Goal: Task Accomplishment & Management: Complete application form

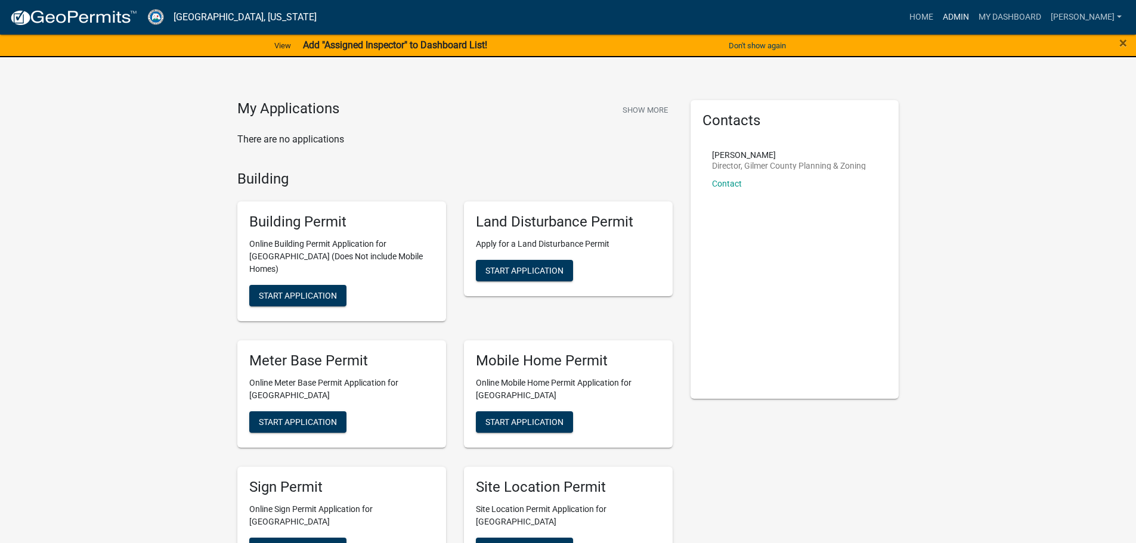
click at [974, 14] on link "Admin" at bounding box center [956, 17] width 36 height 23
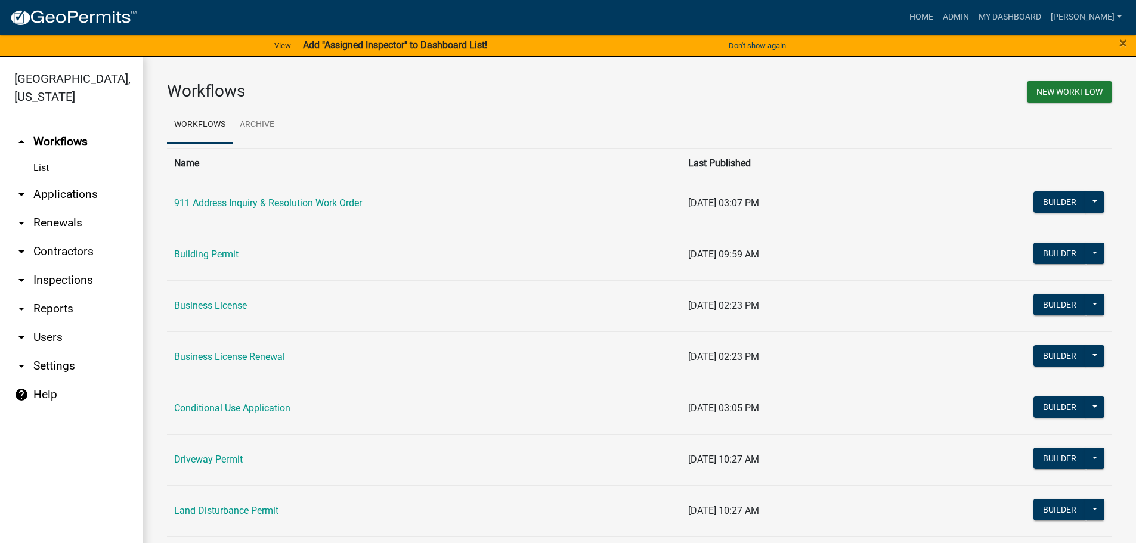
click at [61, 193] on link "arrow_drop_down Applications" at bounding box center [71, 194] width 143 height 29
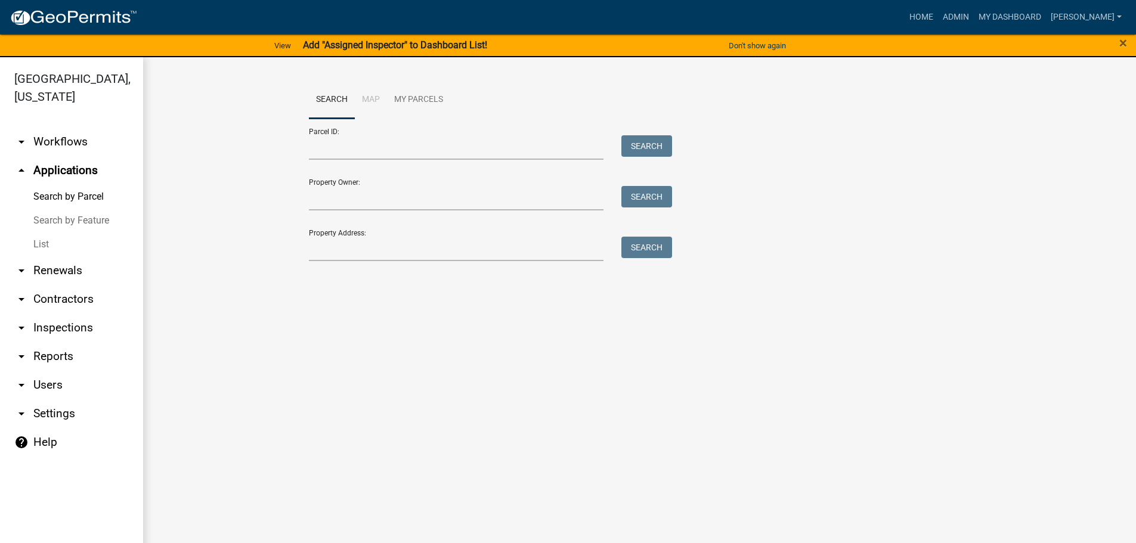
click at [49, 239] on link "List" at bounding box center [71, 245] width 143 height 24
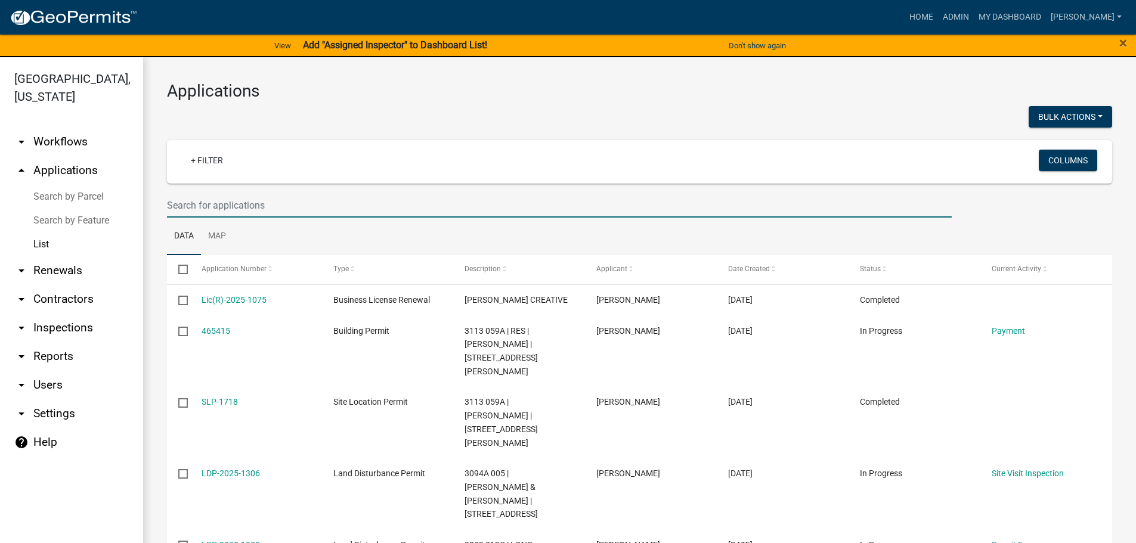
click at [212, 209] on input "text" at bounding box center [559, 205] width 785 height 24
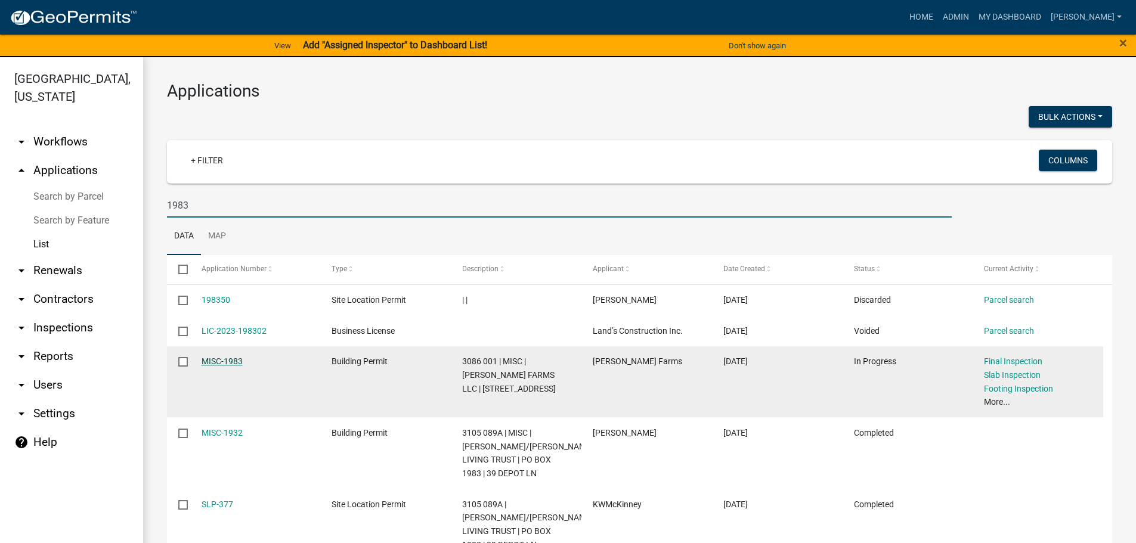
type input "1983"
click at [229, 357] on link "MISC-1983" at bounding box center [222, 362] width 41 height 10
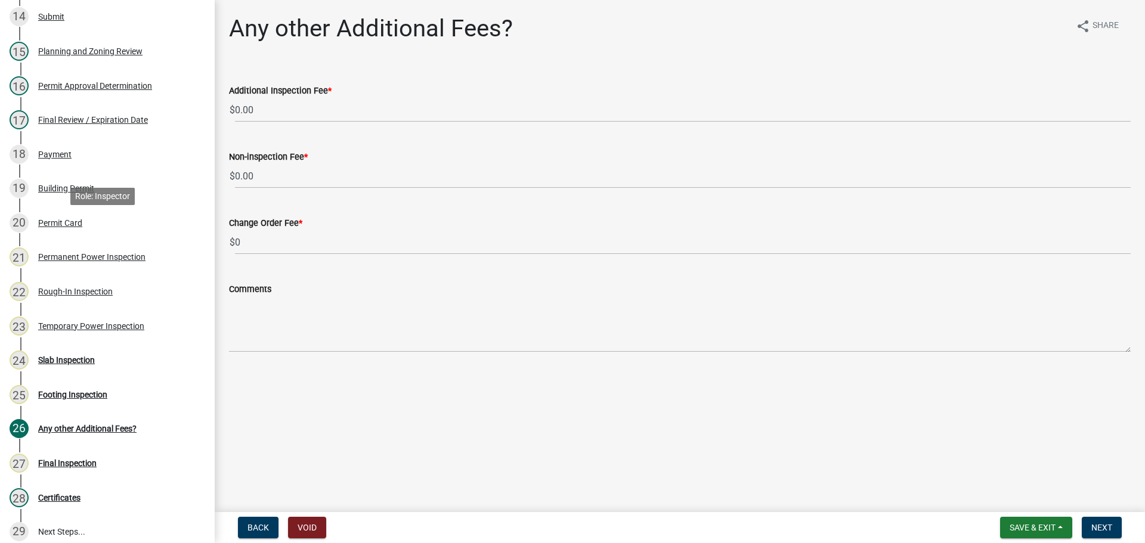
scroll to position [716, 0]
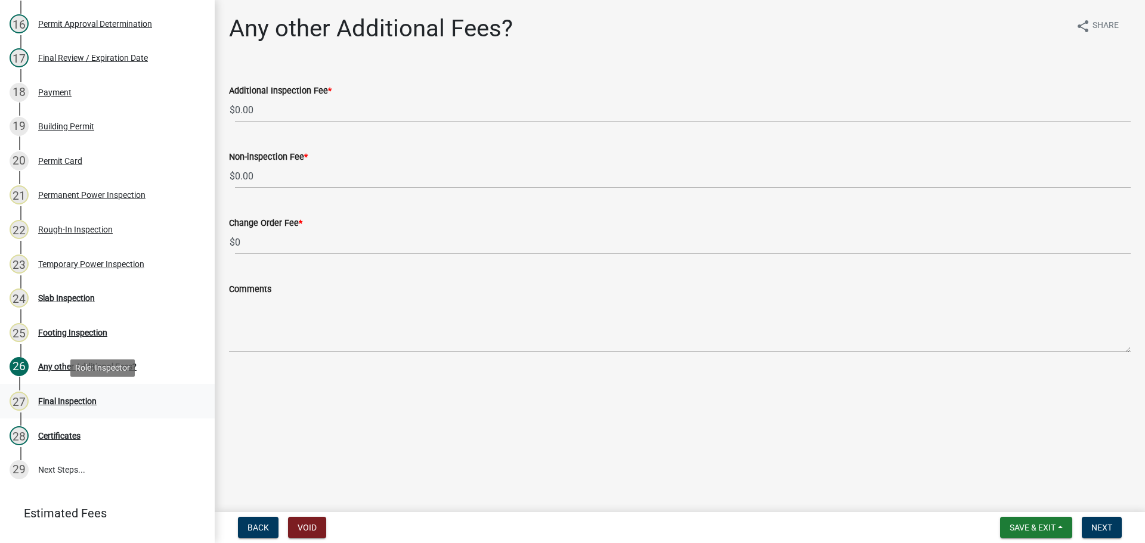
click at [80, 403] on div "Final Inspection" at bounding box center [67, 401] width 58 height 8
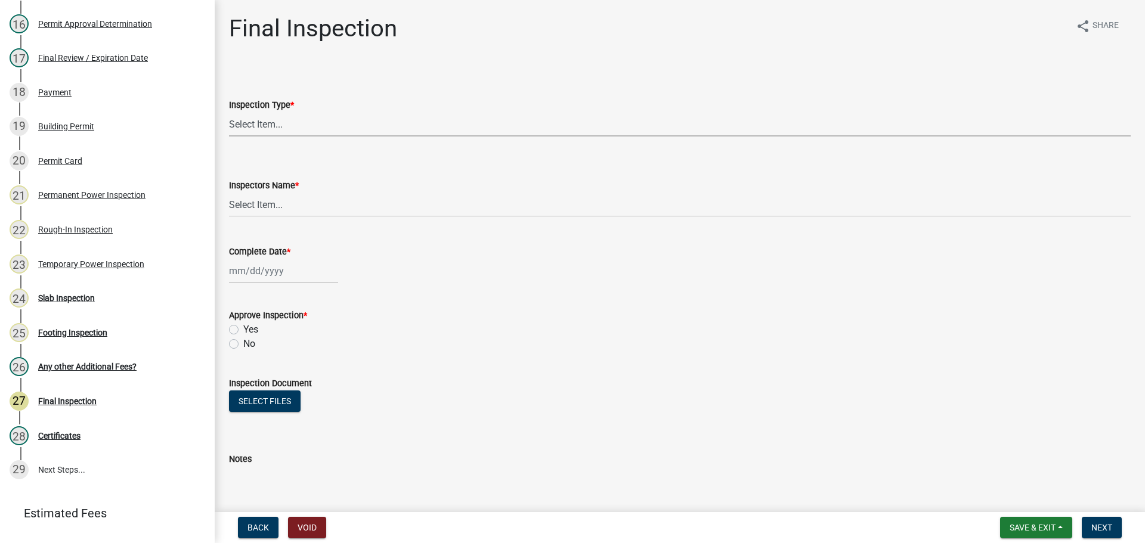
drag, startPoint x: 263, startPoint y: 123, endPoint x: 264, endPoint y: 135, distance: 12.5
click at [263, 123] on select "Select Item... Final" at bounding box center [680, 124] width 902 height 24
click at [229, 112] on select "Select Item... Final" at bounding box center [680, 124] width 902 height 24
select select "895eead6-d784-4fdc-a4a3-66a9075c153d"
click at [272, 206] on select "Select Item... [PERSON_NAME] ([PERSON_NAME]) [PERSON_NAME] ([PERSON_NAME]) Engi…" at bounding box center [680, 205] width 902 height 24
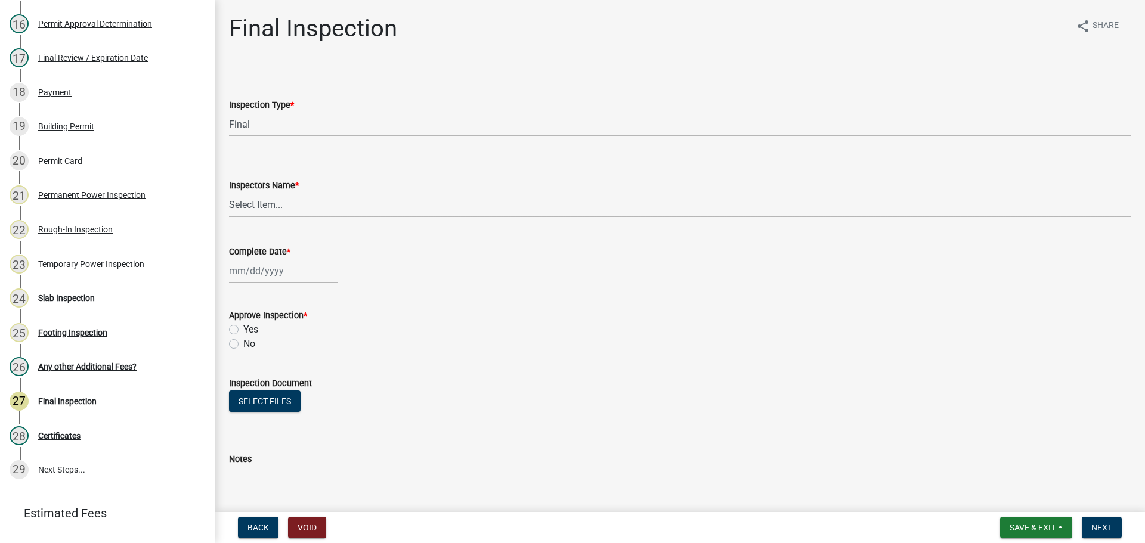
select select "8dfc8809-68b2-4bc3-a0d1-6f7e000e7487"
click at [229, 193] on select "Select Item... [PERSON_NAME] ([PERSON_NAME]) [PERSON_NAME] ([PERSON_NAME]) Engi…" at bounding box center [680, 205] width 902 height 24
click at [272, 272] on div at bounding box center [283, 271] width 109 height 24
select select "8"
select select "2025"
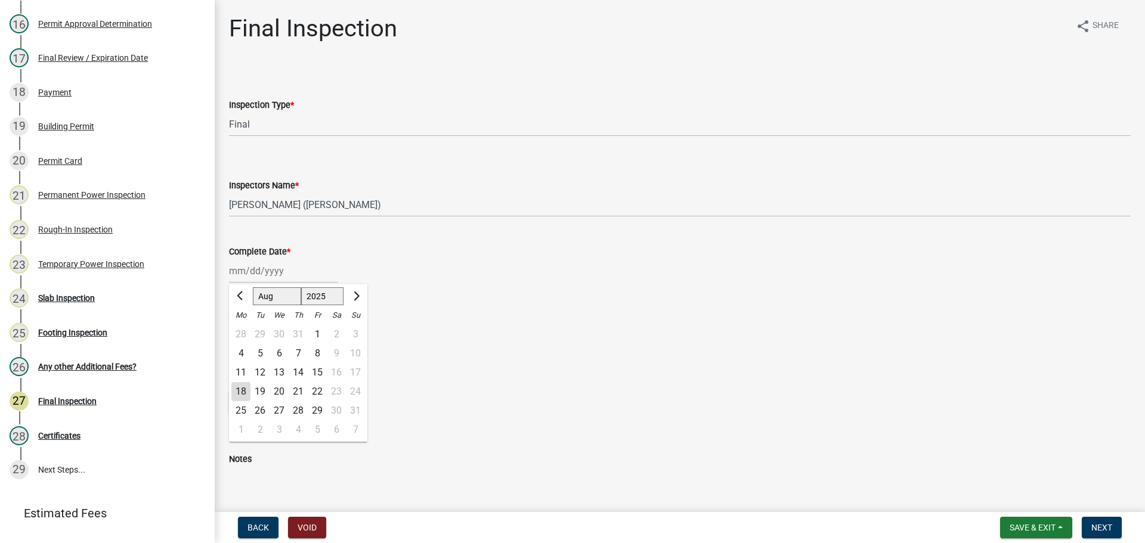
click at [239, 389] on div "18" at bounding box center [240, 391] width 19 height 19
type input "[DATE]"
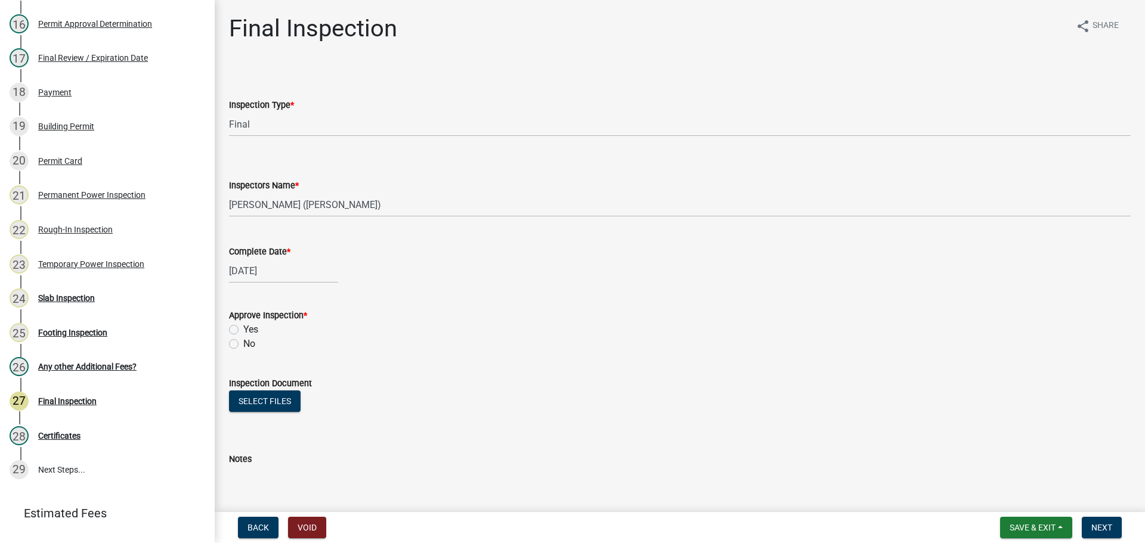
click at [243, 327] on label "Yes" at bounding box center [250, 330] width 15 height 14
click at [243, 327] on input "Yes" at bounding box center [247, 327] width 8 height 8
radio input "true"
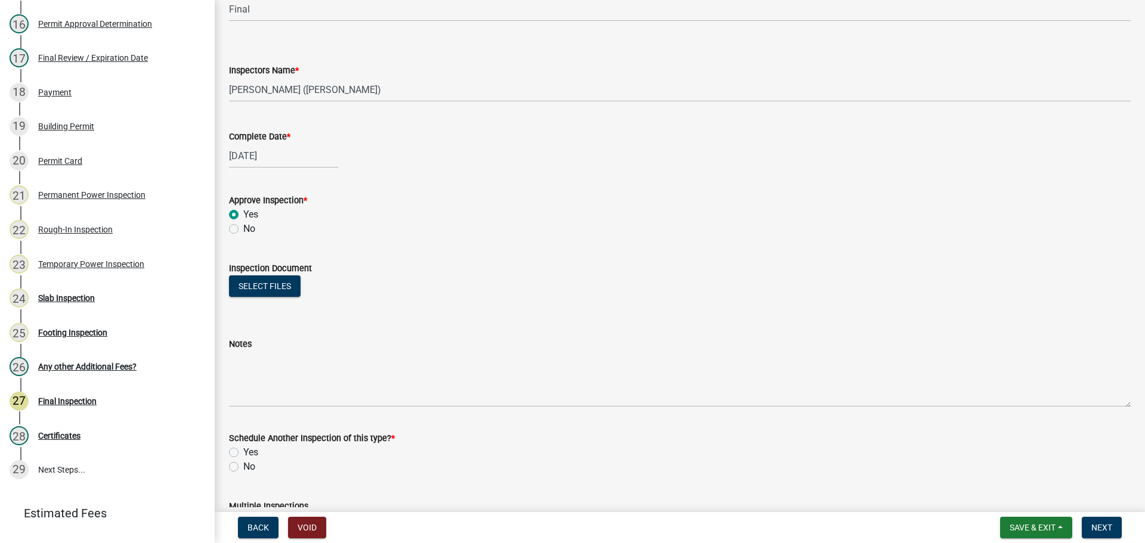
scroll to position [193, 0]
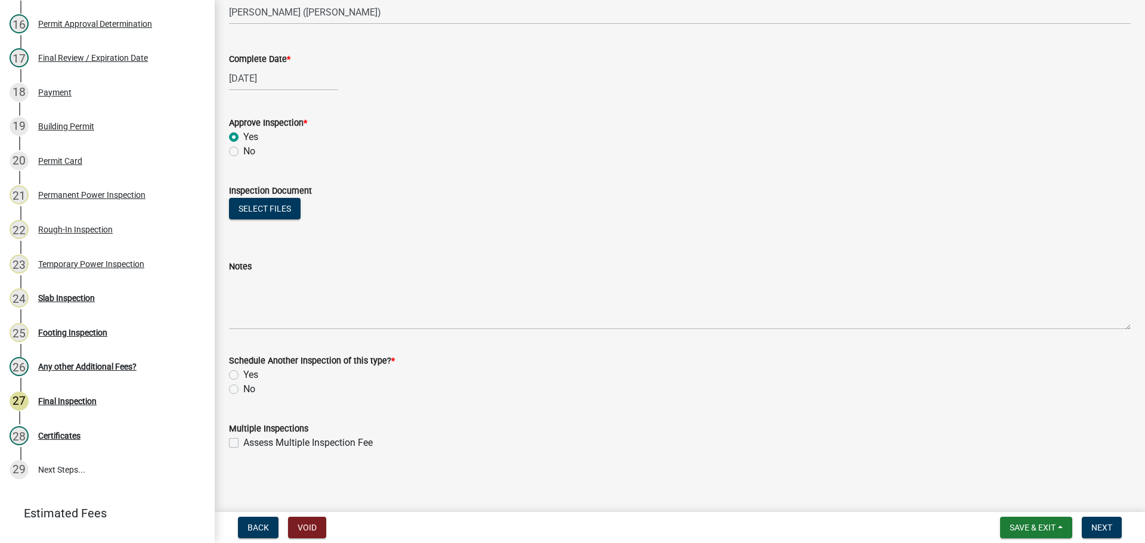
click at [243, 390] on label "No" at bounding box center [249, 389] width 12 height 14
click at [243, 390] on input "No" at bounding box center [247, 386] width 8 height 8
radio input "true"
click at [1112, 523] on span "Next" at bounding box center [1102, 528] width 21 height 10
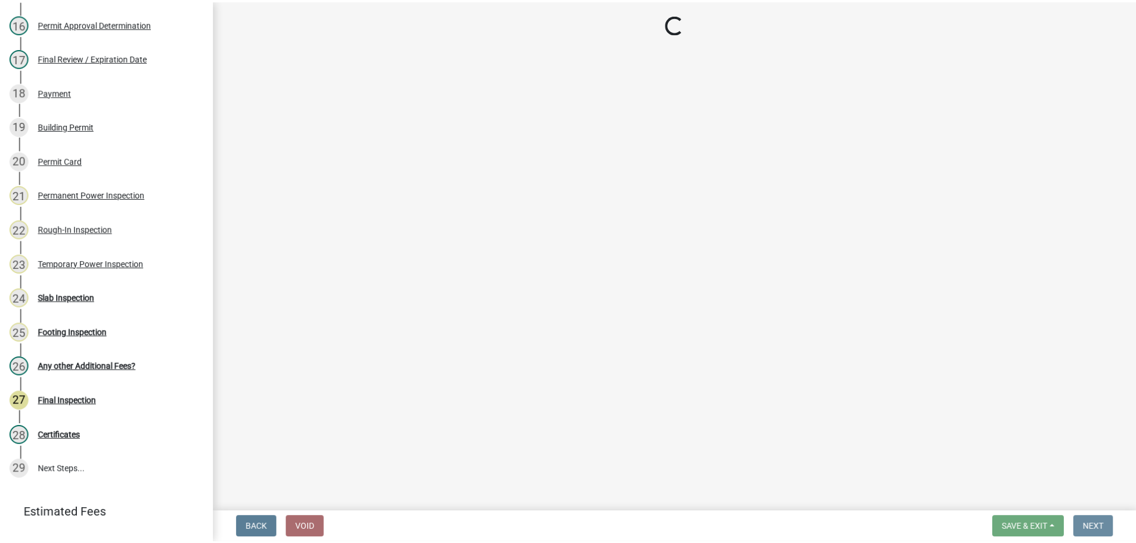
scroll to position [0, 0]
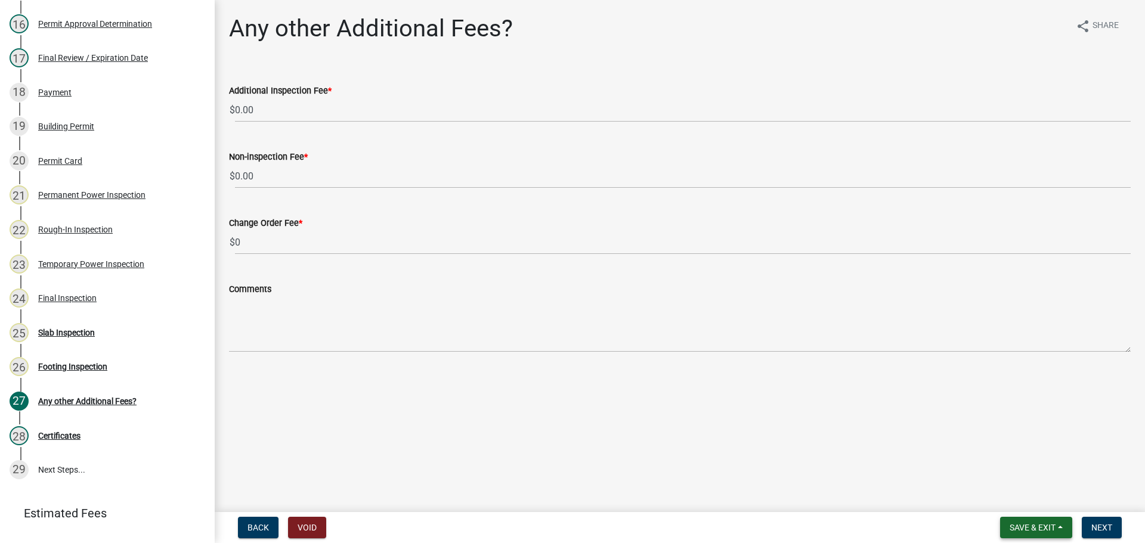
click at [1035, 523] on span "Save & Exit" at bounding box center [1033, 528] width 46 height 10
click at [1027, 505] on button "Save & Exit" at bounding box center [1024, 497] width 95 height 29
